Goal: Task Accomplishment & Management: Manage account settings

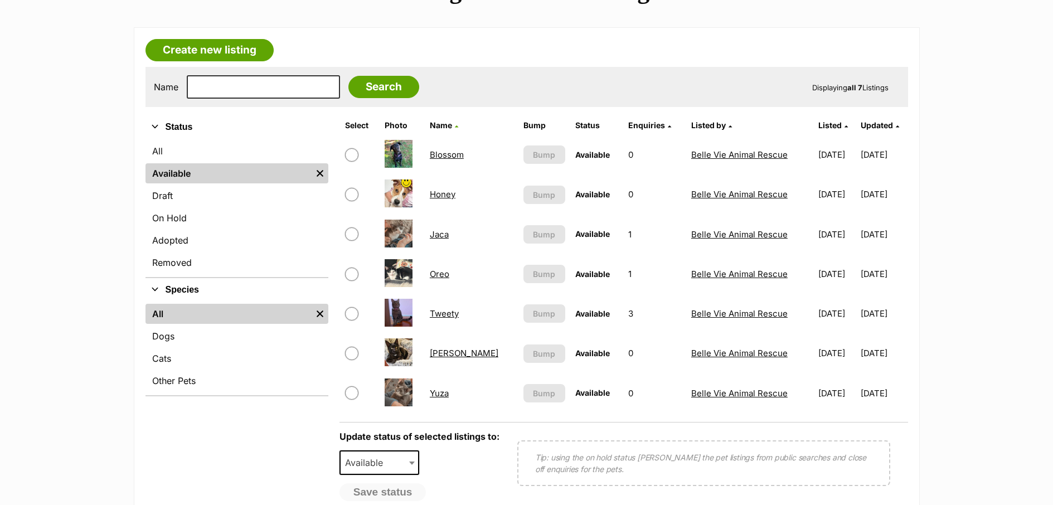
click at [441, 195] on link "Honey" at bounding box center [443, 194] width 26 height 11
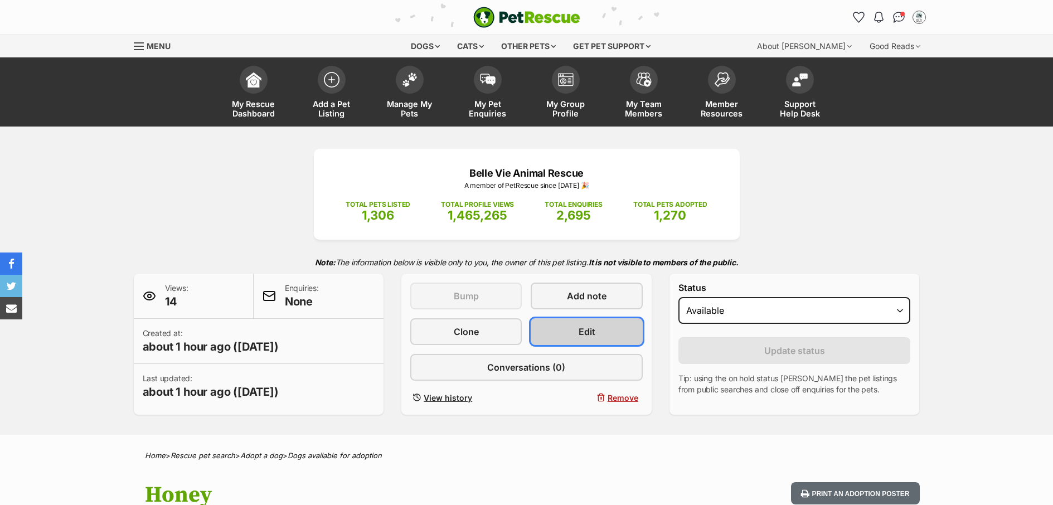
click at [612, 327] on link "Edit" at bounding box center [587, 331] width 112 height 27
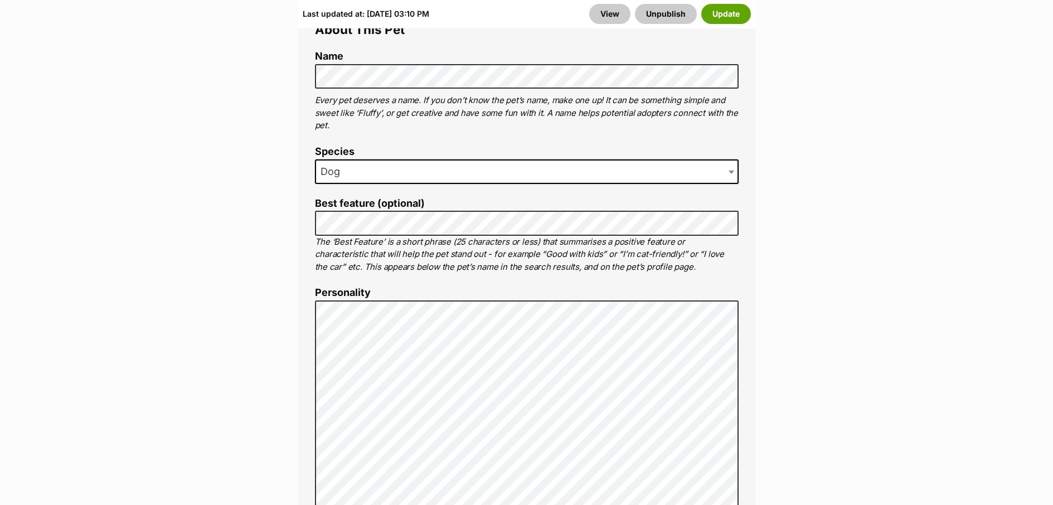
scroll to position [664, 0]
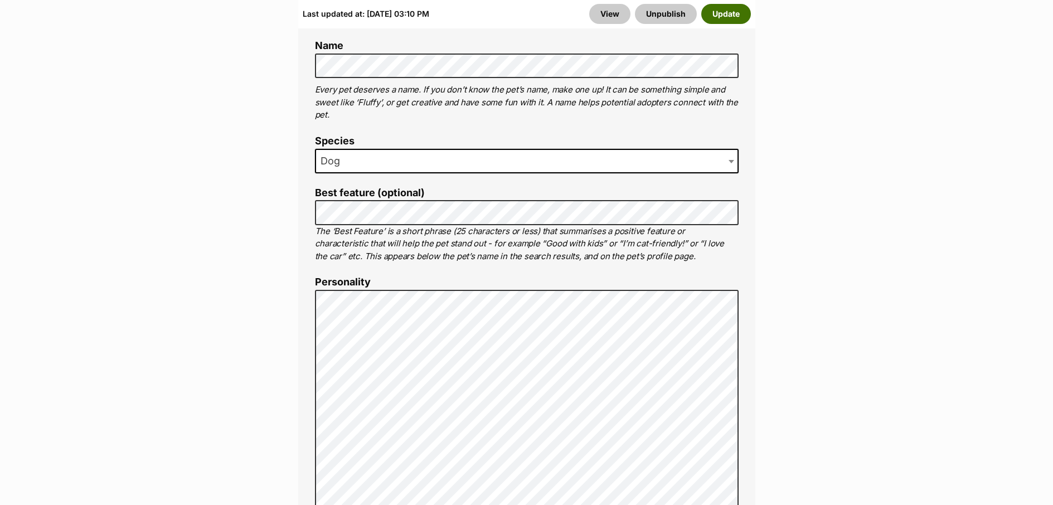
click at [734, 16] on button "Update" at bounding box center [726, 14] width 50 height 20
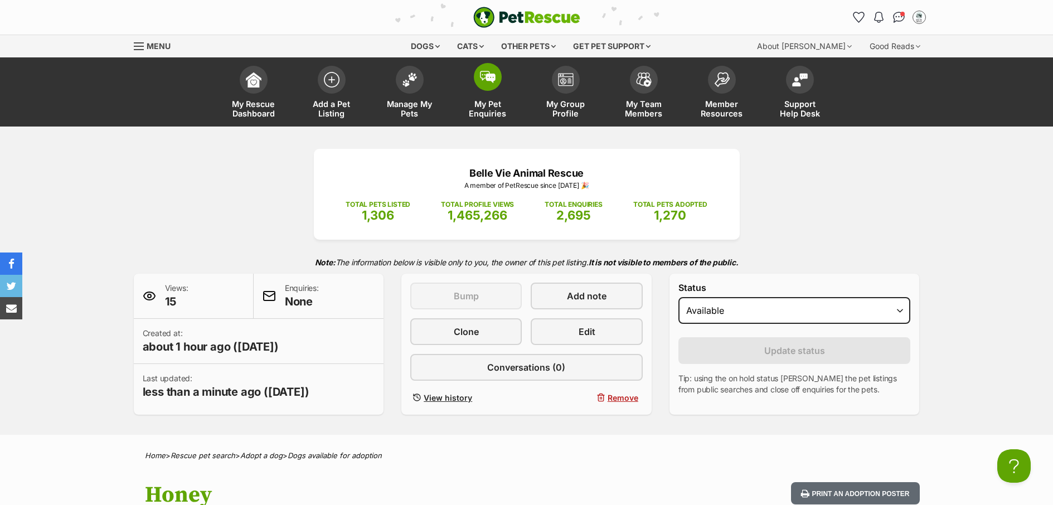
click at [488, 122] on link "My Pet Enquiries" at bounding box center [488, 93] width 78 height 66
